Goal: Information Seeking & Learning: Learn about a topic

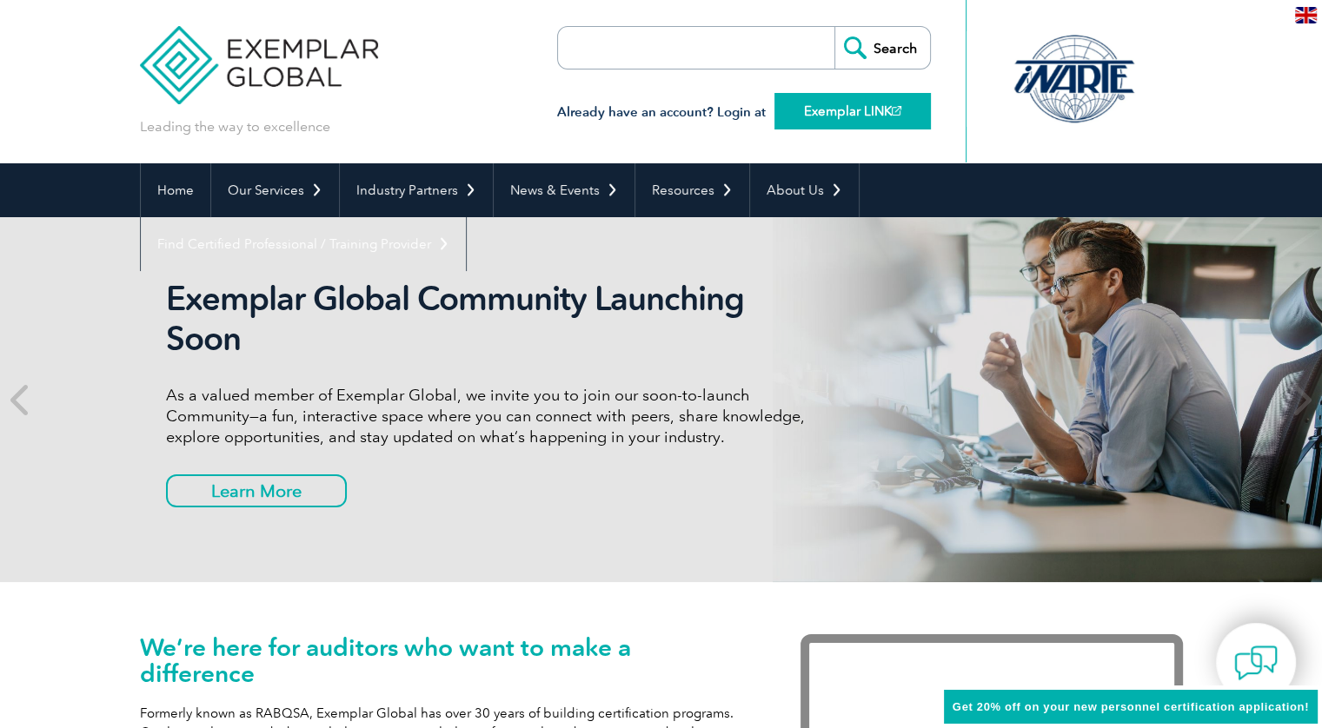
click at [855, 110] on link "Exemplar LINK" at bounding box center [853, 111] width 156 height 37
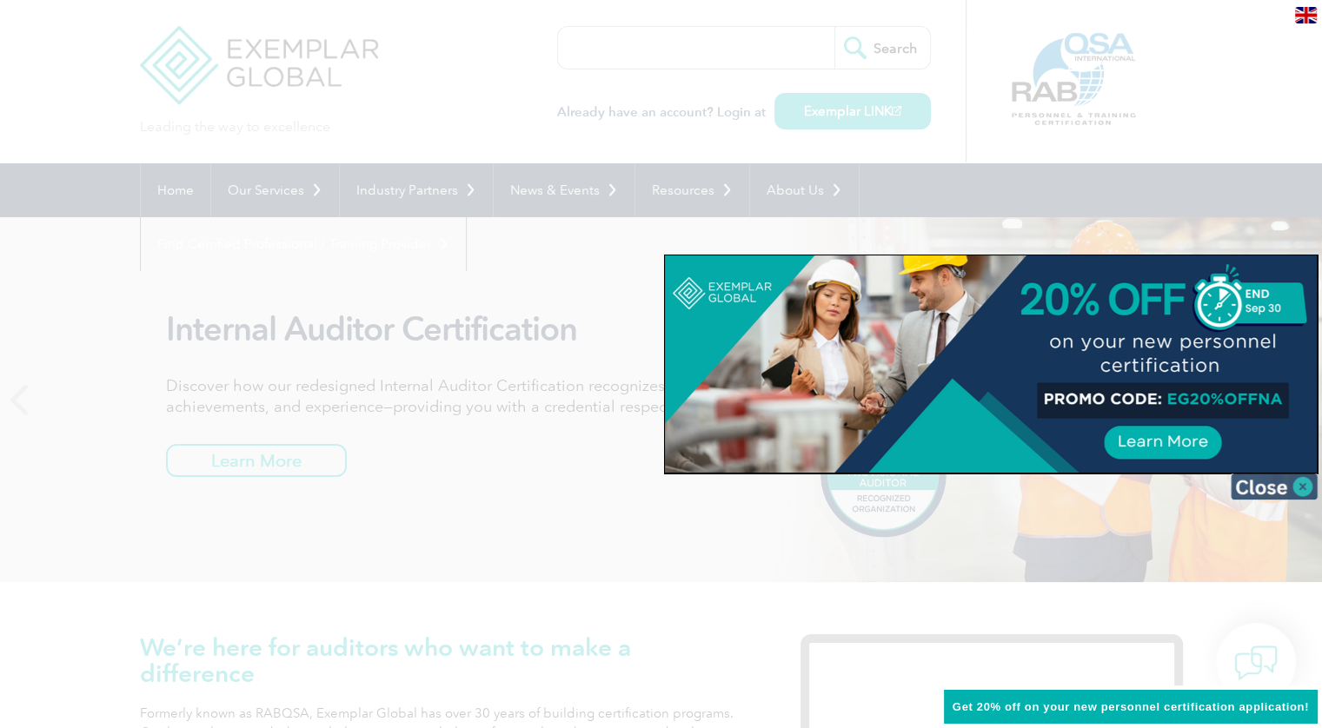
click at [1276, 486] on img at bounding box center [1274, 487] width 87 height 26
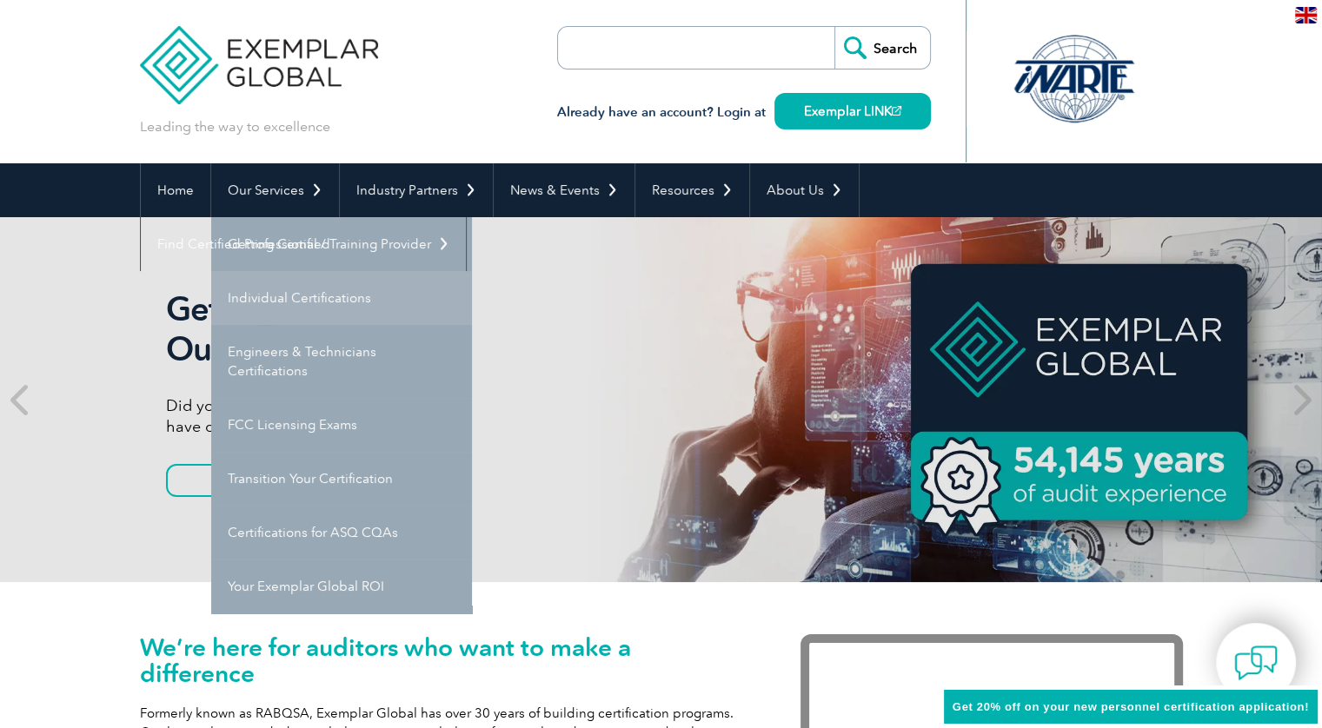
click at [312, 295] on link "Individual Certifications" at bounding box center [341, 298] width 261 height 54
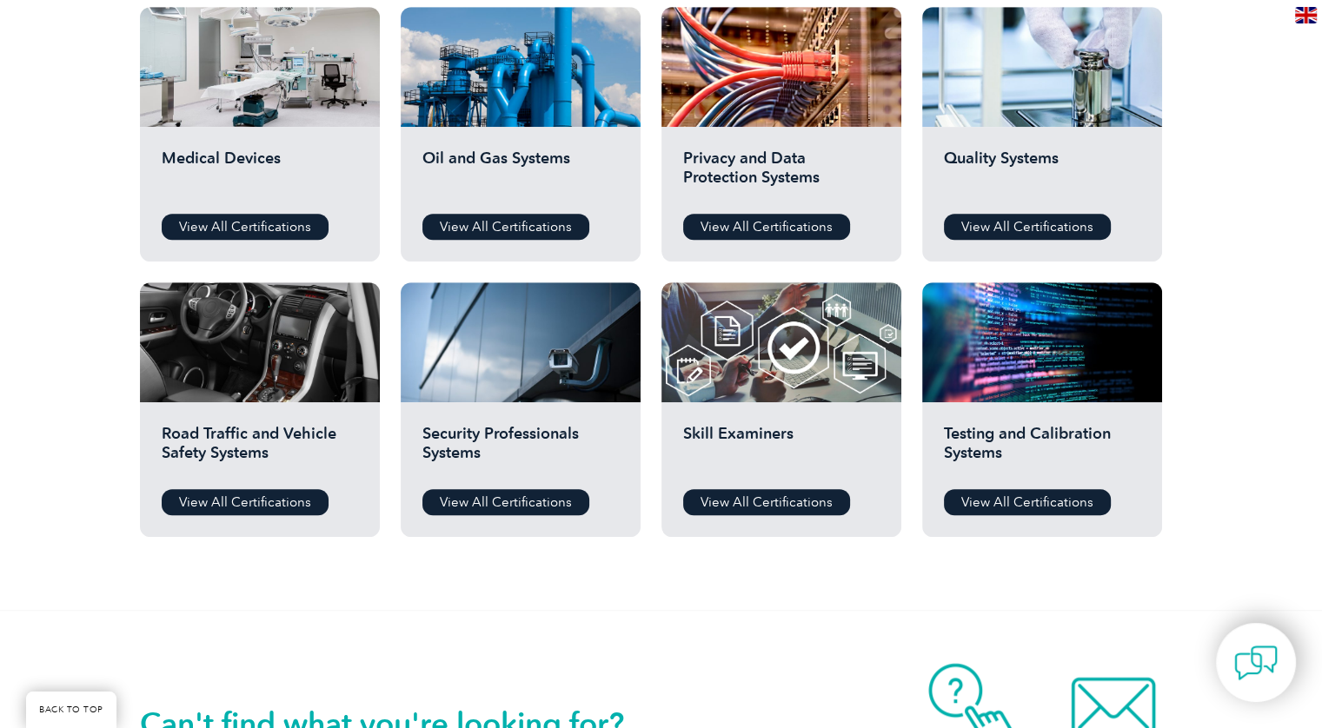
scroll to position [1217, 0]
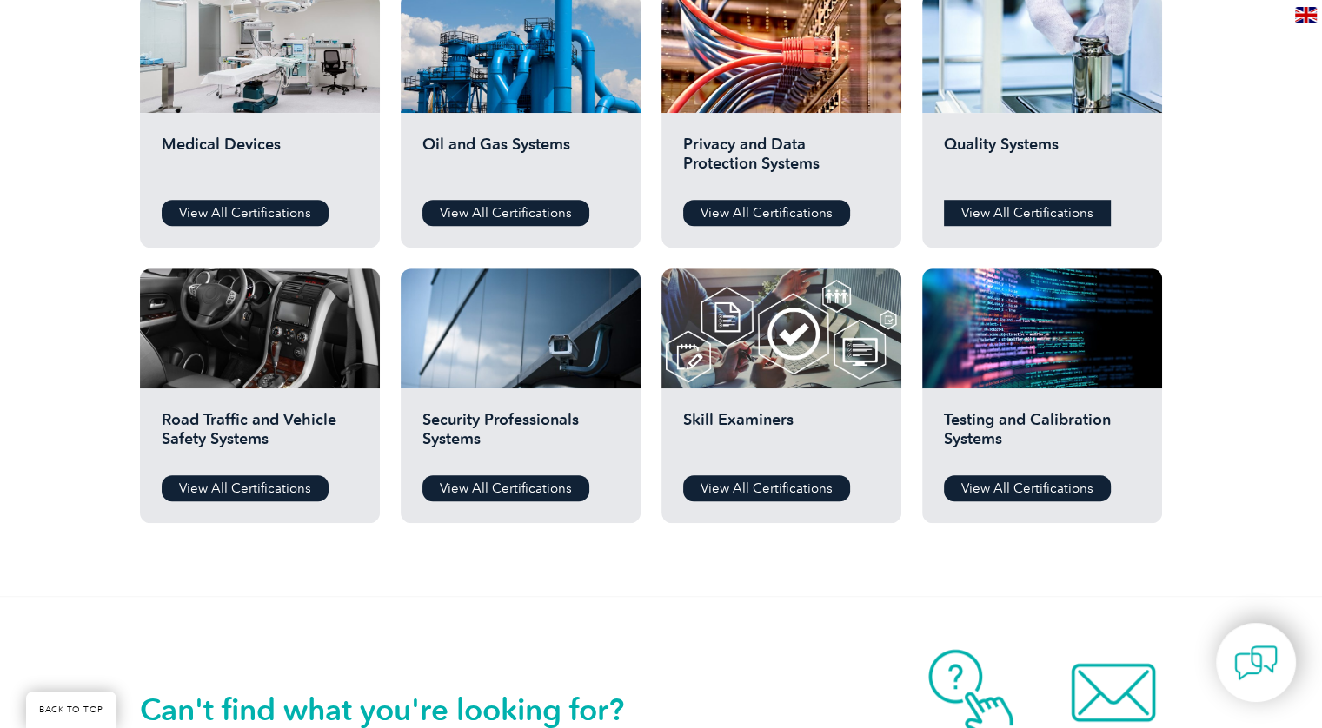
click at [1024, 210] on link "View All Certifications" at bounding box center [1027, 213] width 167 height 26
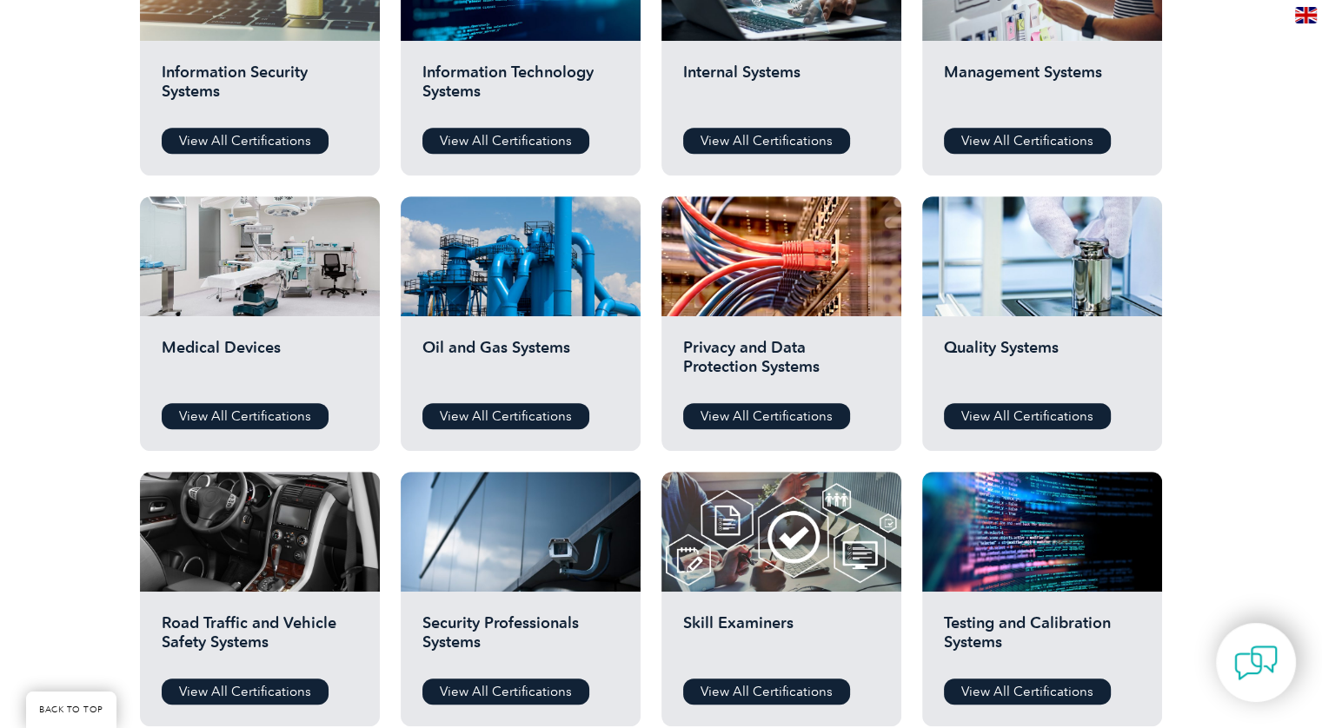
scroll to position [811, 0]
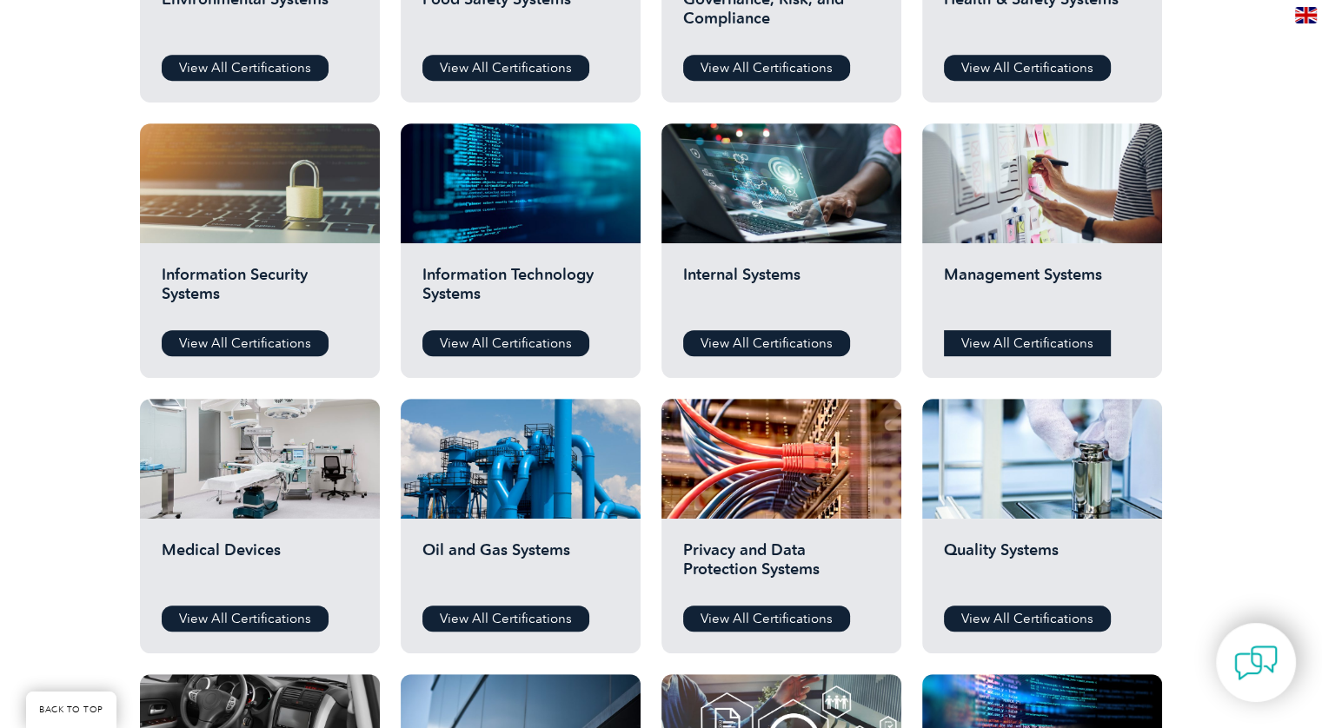
click at [1036, 337] on link "View All Certifications" at bounding box center [1027, 343] width 167 height 26
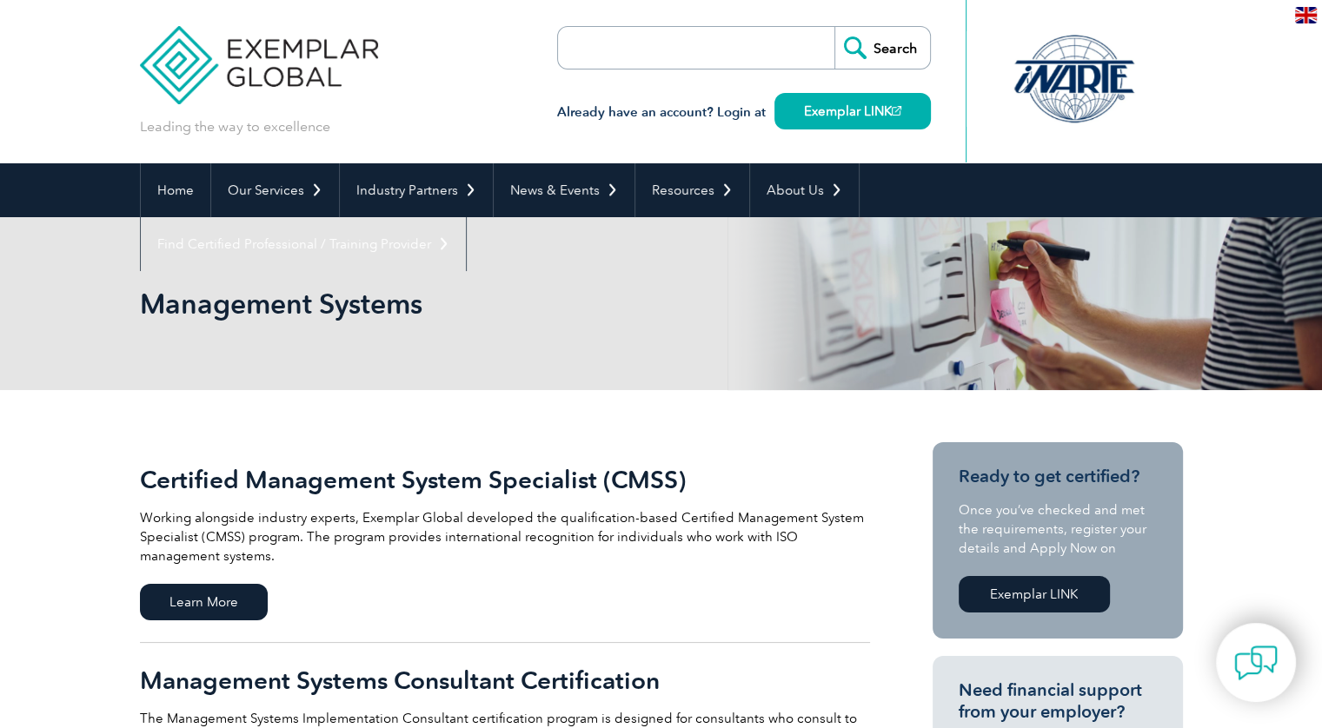
scroll to position [203, 0]
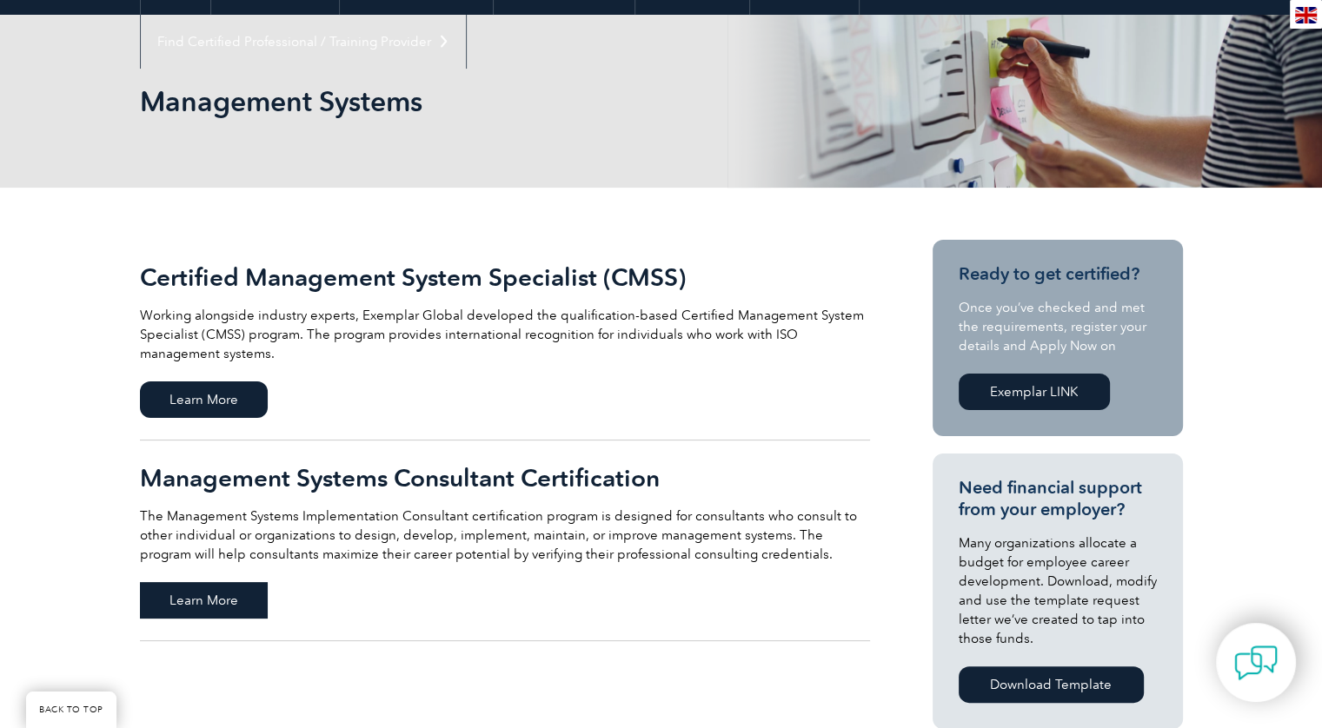
click at [220, 597] on span "Learn More" at bounding box center [204, 600] width 128 height 37
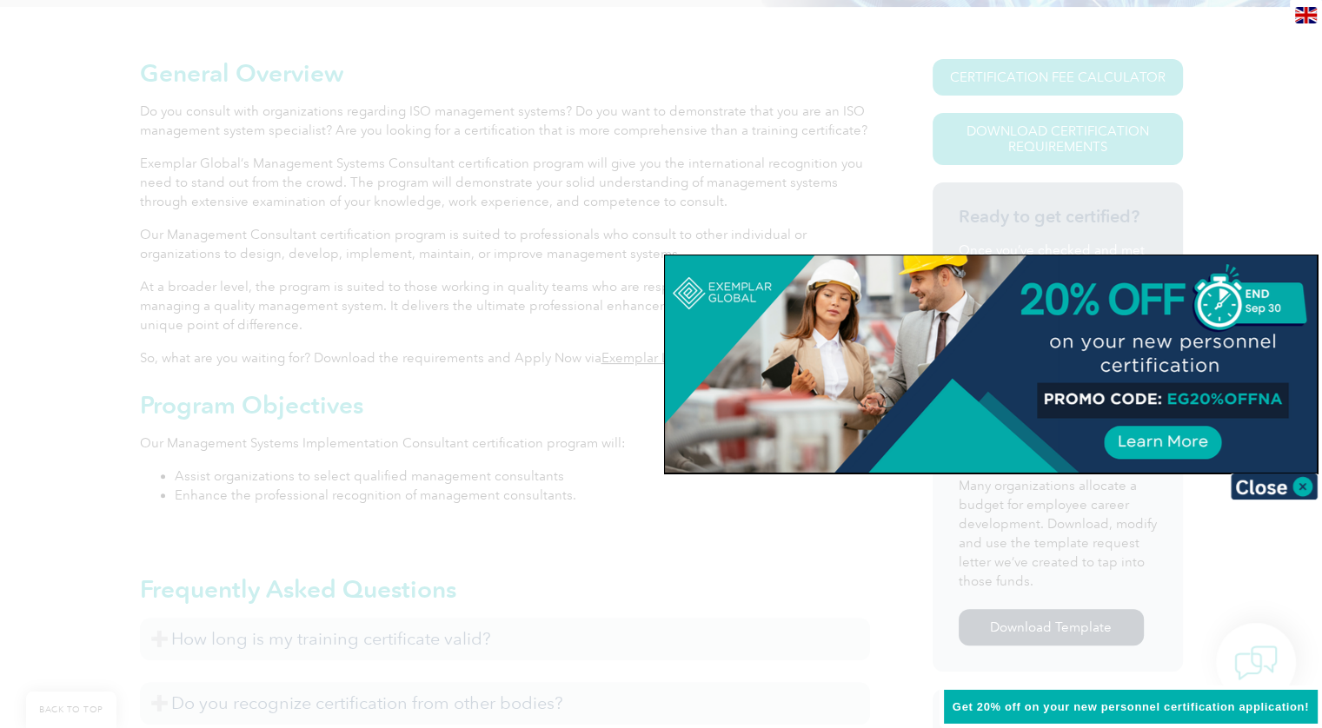
scroll to position [405, 0]
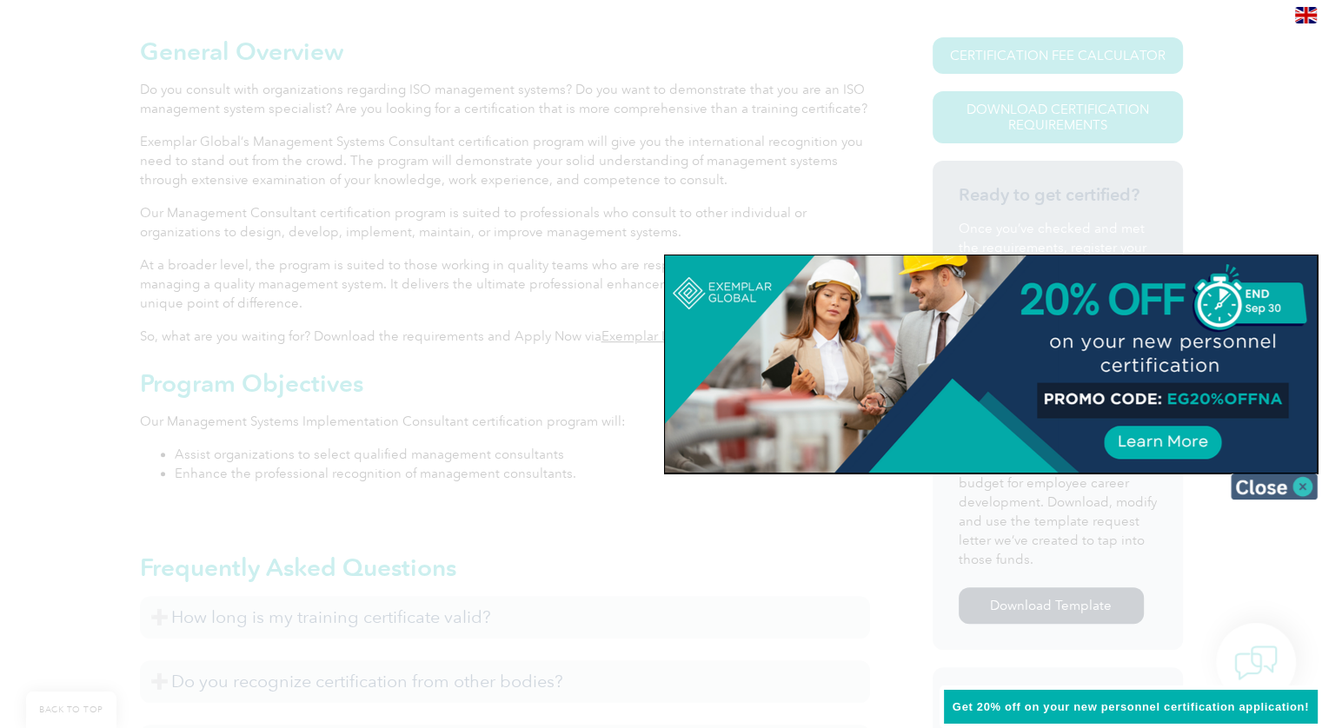
click at [1255, 488] on img at bounding box center [1274, 487] width 87 height 26
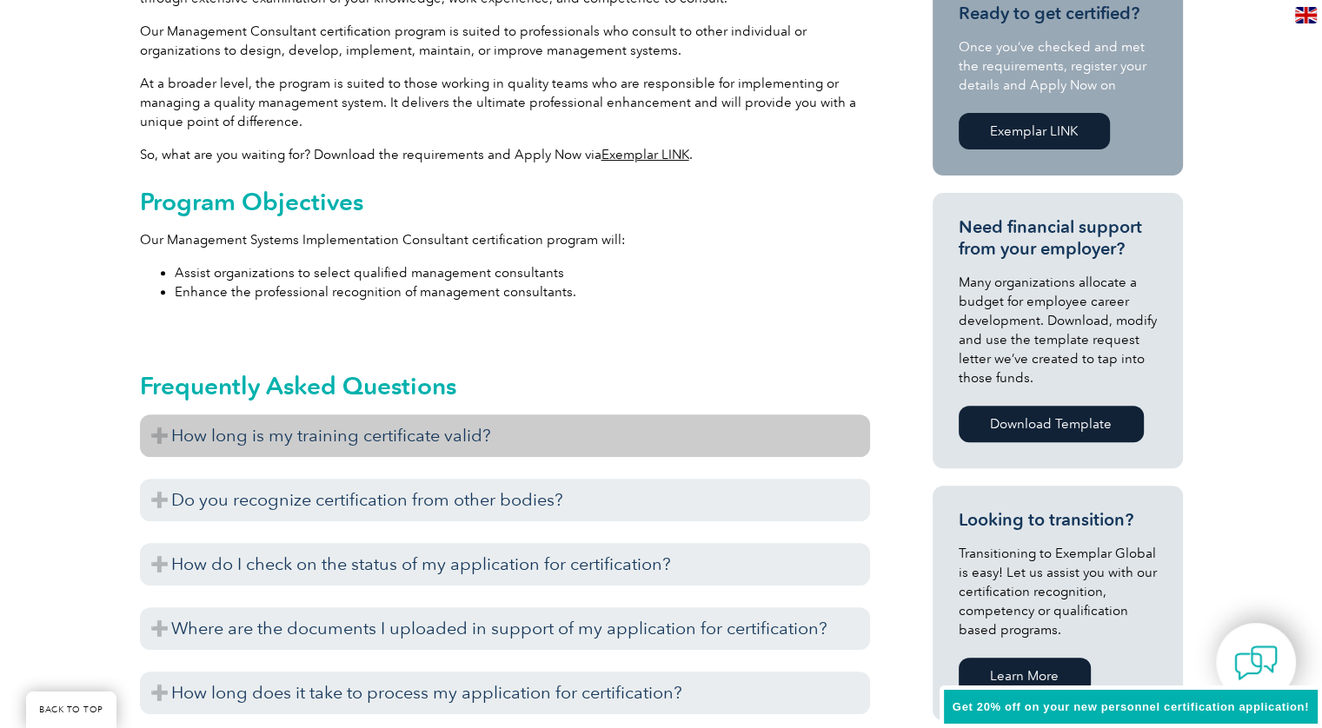
scroll to position [608, 0]
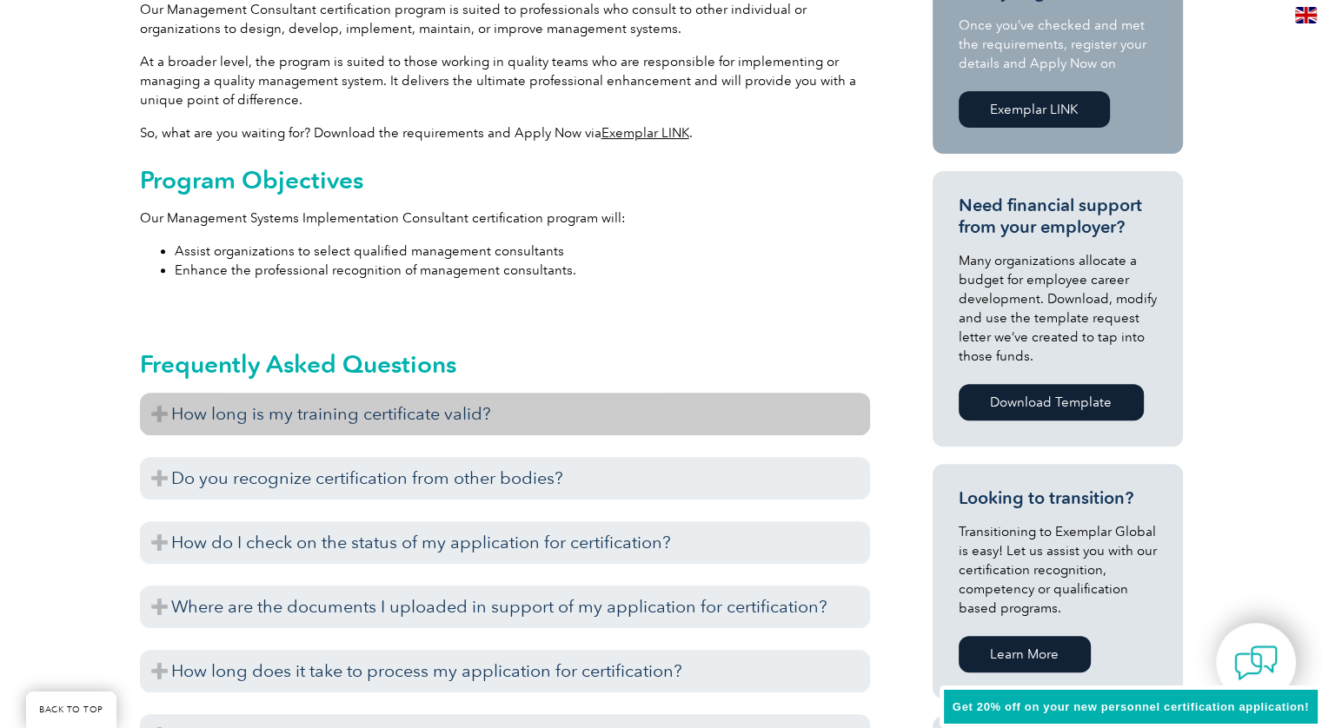
click at [155, 413] on h3 "How long is my training certificate valid?" at bounding box center [505, 414] width 730 height 43
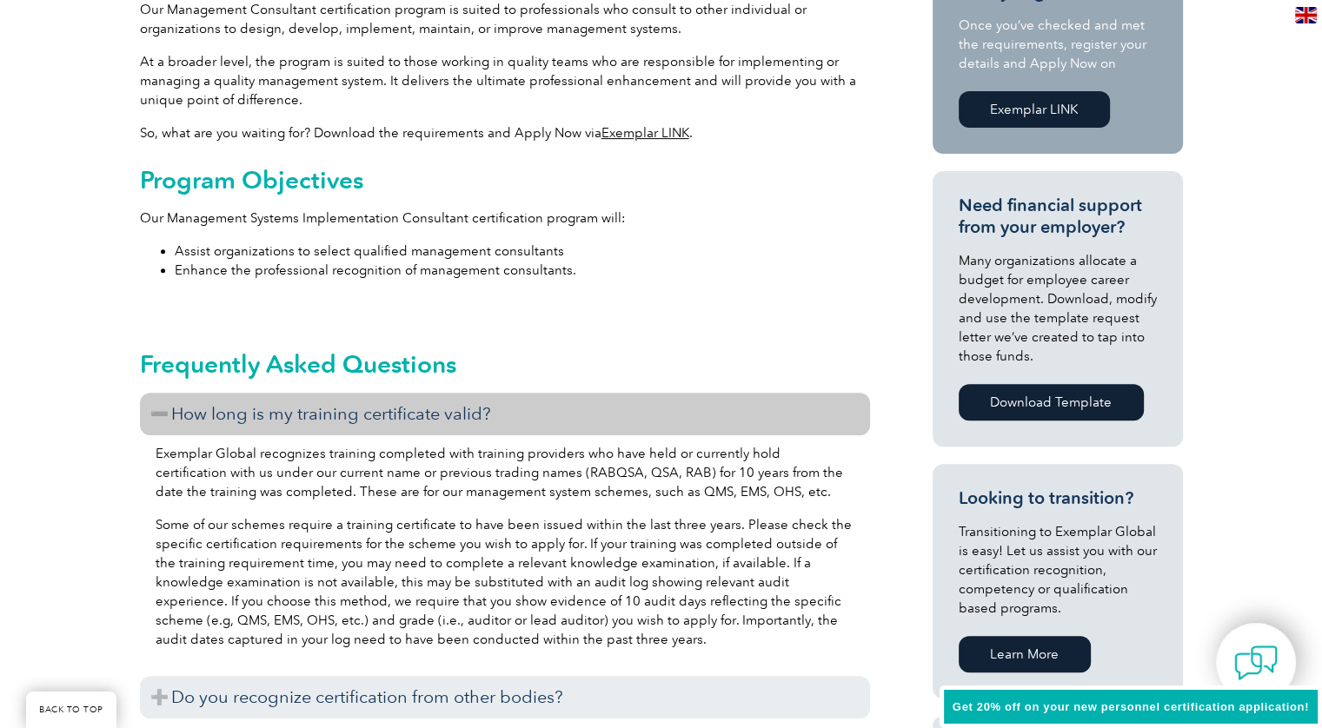
scroll to position [405, 0]
